Goal: Communication & Community: Participate in discussion

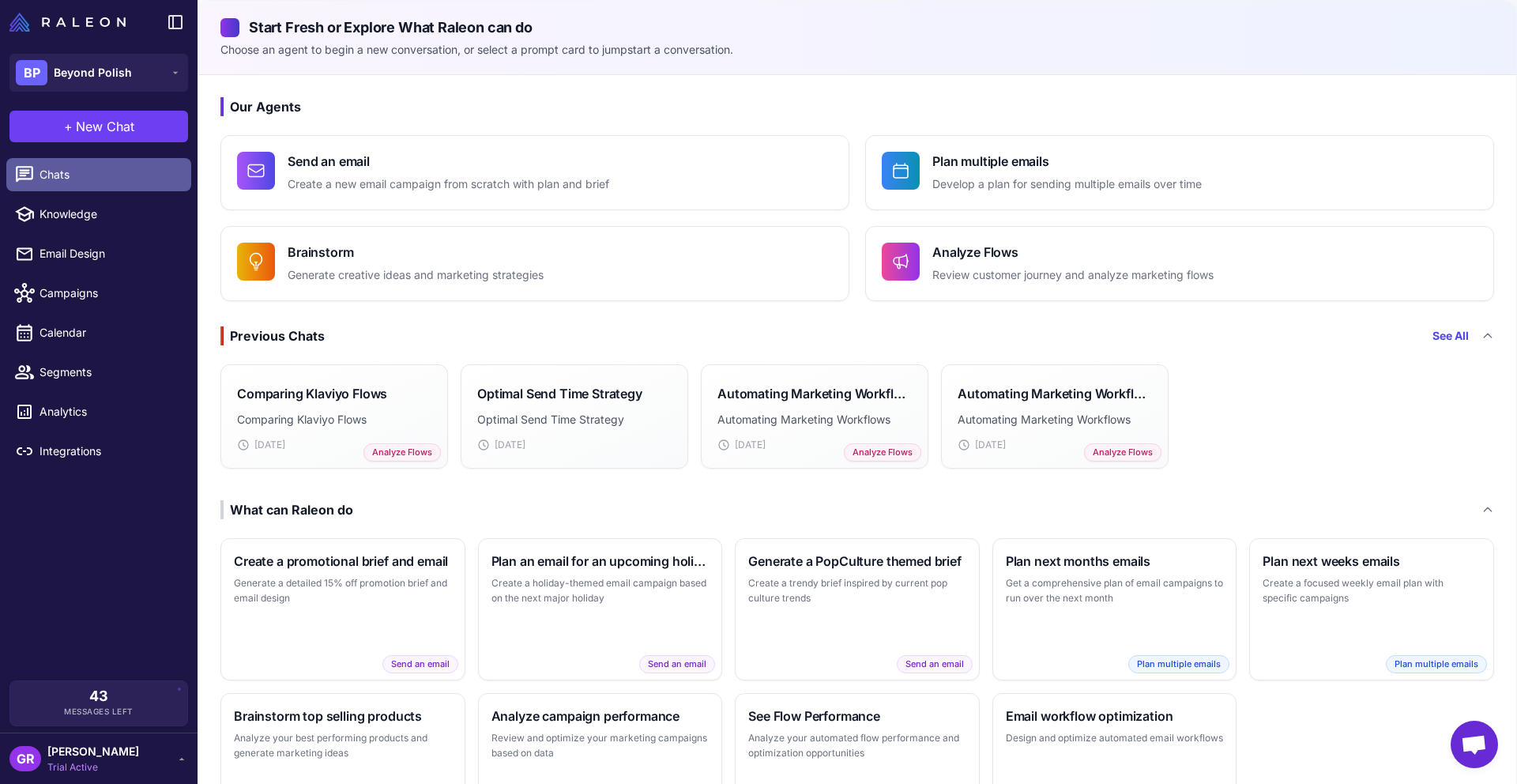
click at [79, 174] on span "Chats" at bounding box center [109, 174] width 139 height 18
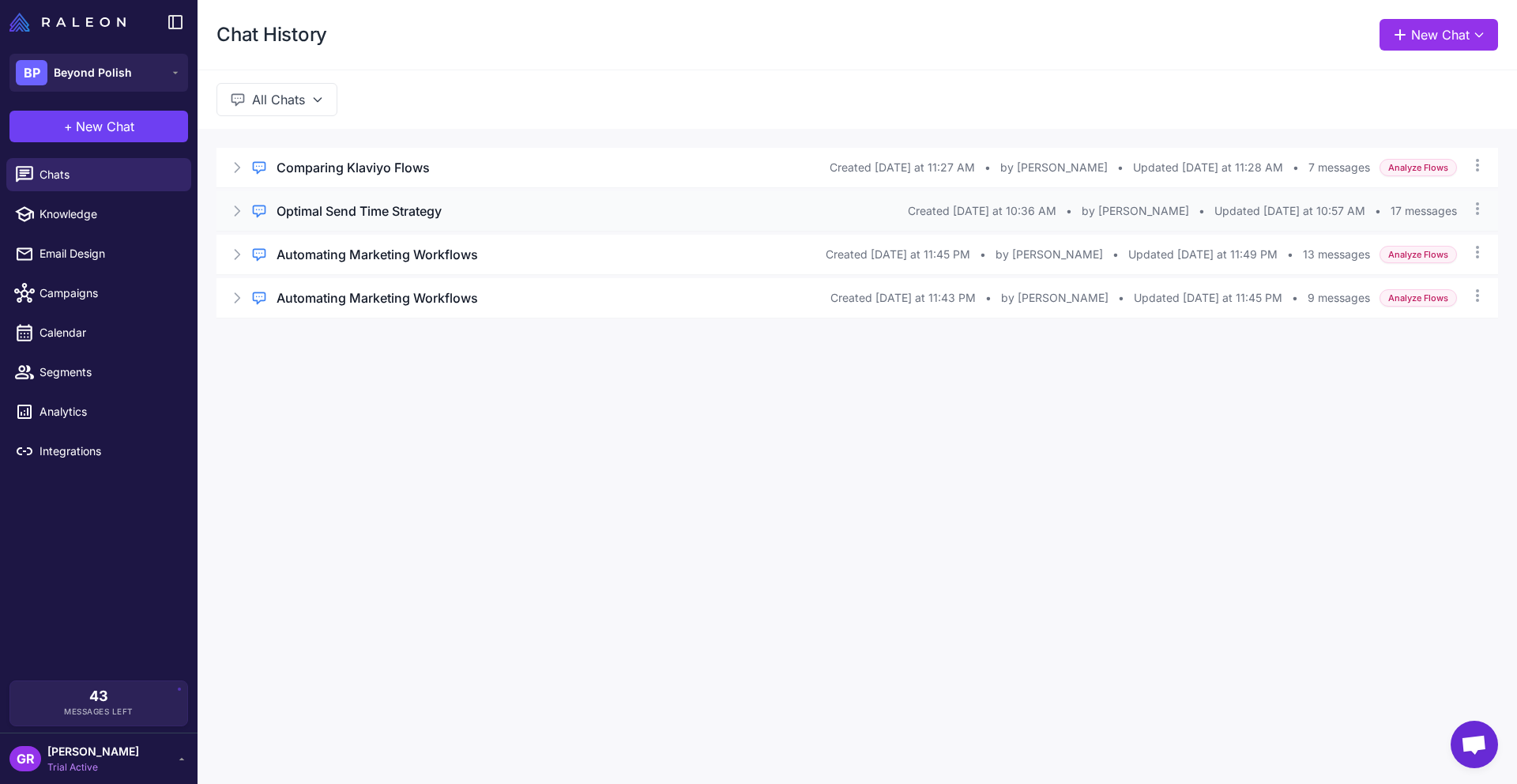
click at [332, 205] on h3 "Optimal Send Time Strategy" at bounding box center [359, 210] width 165 height 19
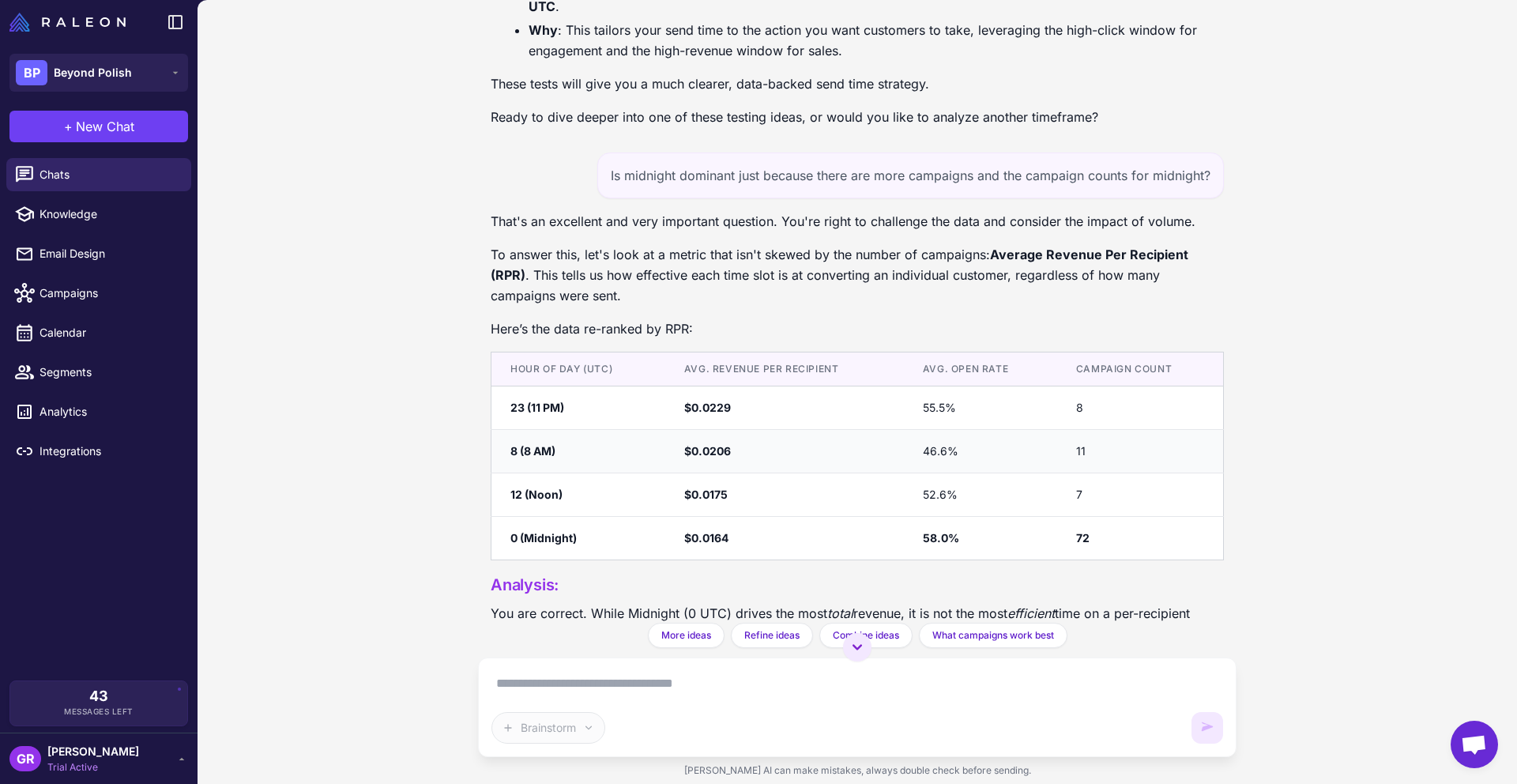
scroll to position [1405, 0]
